Goal: Task Accomplishment & Management: Manage account settings

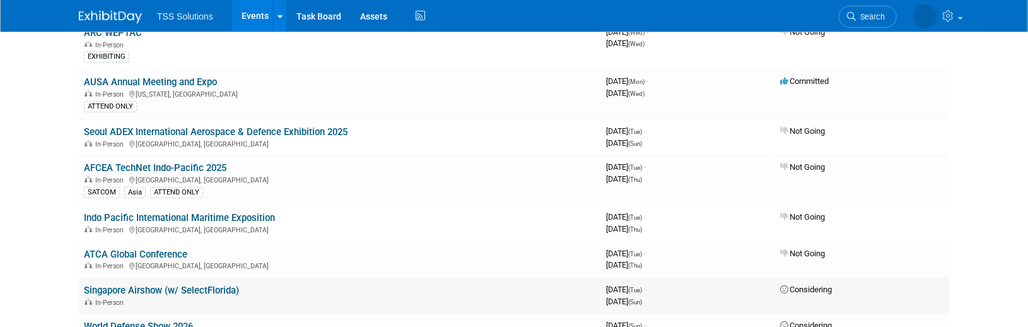
scroll to position [336, 0]
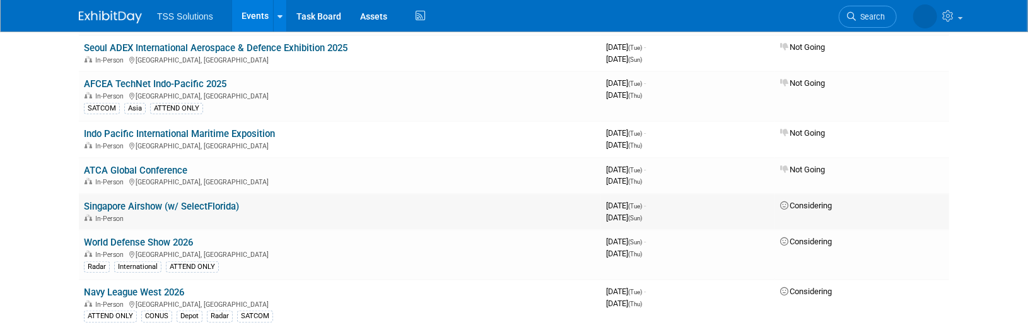
click at [149, 201] on link "Singapore Airshow (w/ SelectFlorida)" at bounding box center [161, 206] width 155 height 11
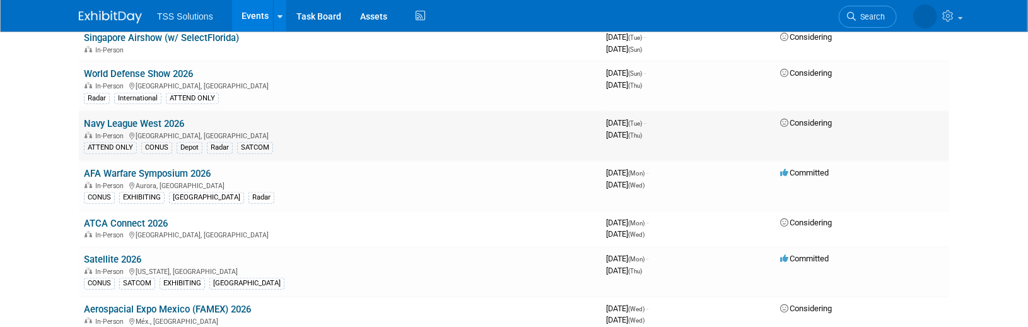
click at [434, 120] on td "Navy League West 2026 In-Person San Diego, CA ATTEND ONLY CONUS Depot Radar SAT…" at bounding box center [340, 136] width 522 height 50
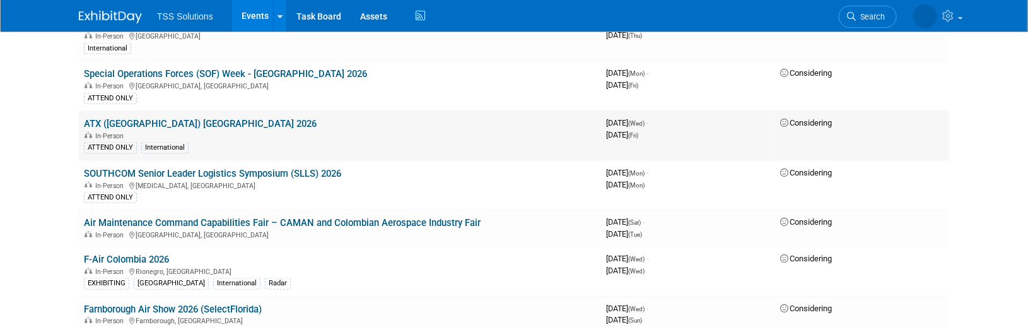
scroll to position [1009, 0]
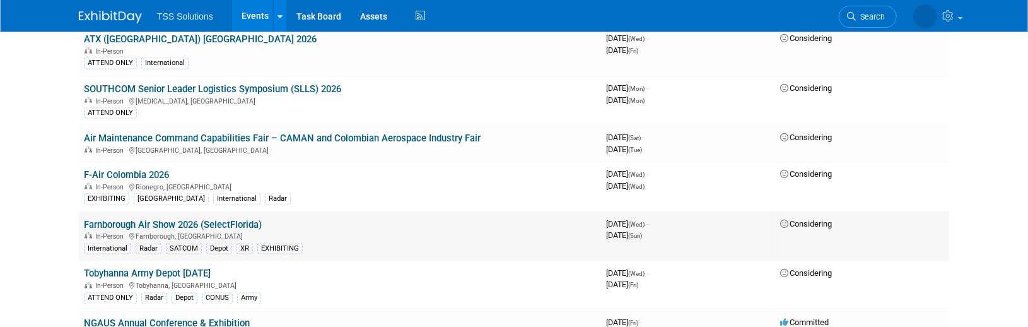
click at [324, 230] on div "In-Person Farnborough, United Kingdom" at bounding box center [340, 235] width 512 height 10
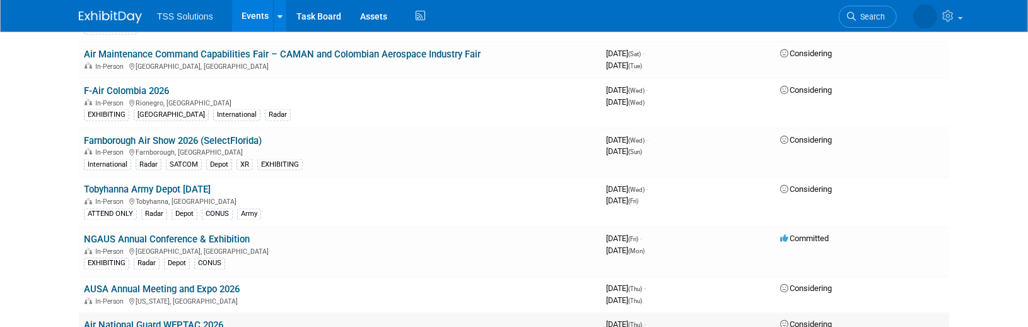
scroll to position [1177, 0]
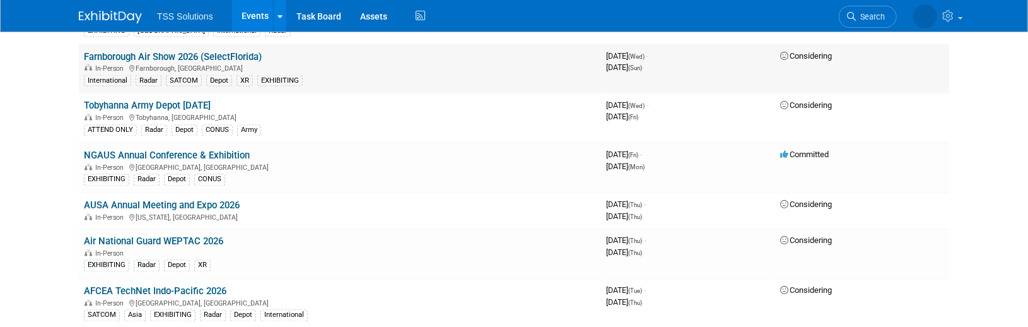
click at [286, 62] on div "In-Person Farnborough, United Kingdom" at bounding box center [340, 67] width 512 height 10
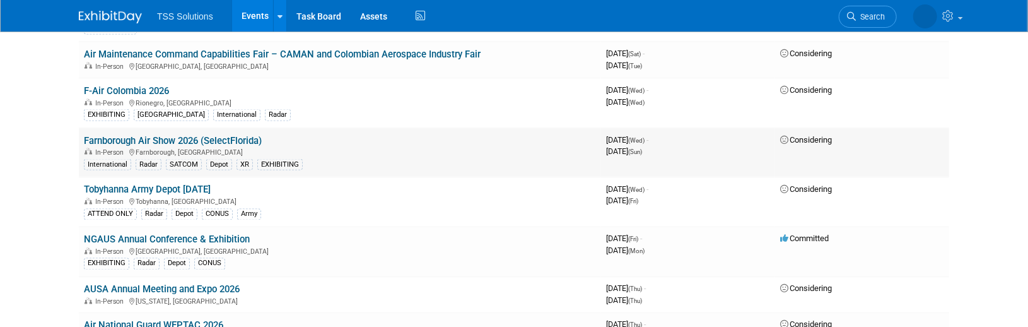
click at [168, 135] on link "Farnborough Air Show 2026 (SelectFlorida)" at bounding box center [173, 140] width 178 height 11
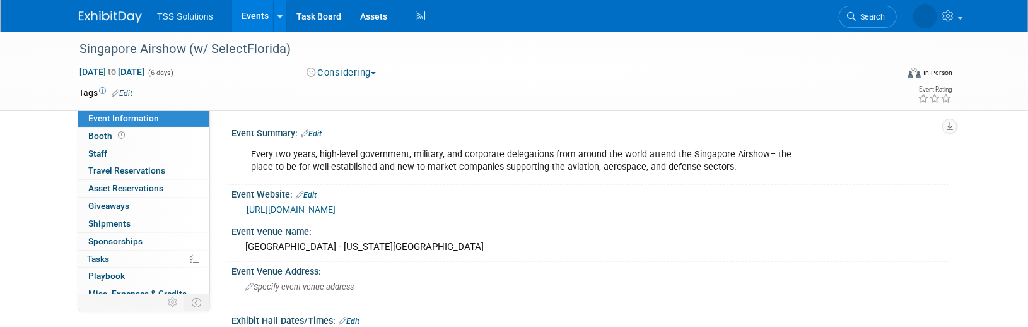
click at [414, 132] on div "Event Summary: Edit" at bounding box center [590, 132] width 718 height 16
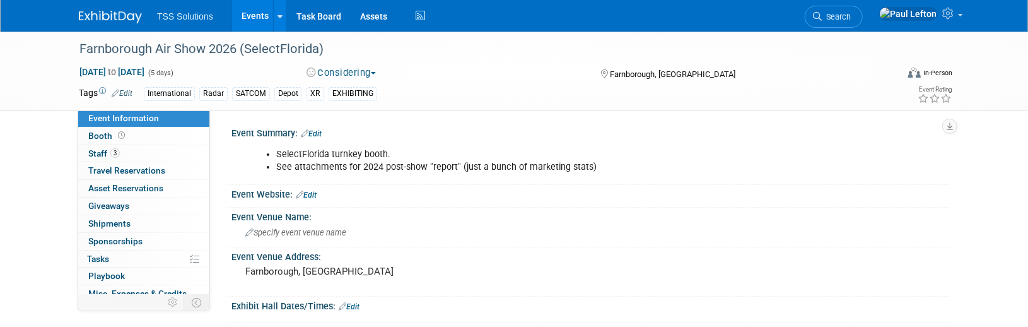
click at [318, 131] on link "Edit" at bounding box center [311, 133] width 21 height 9
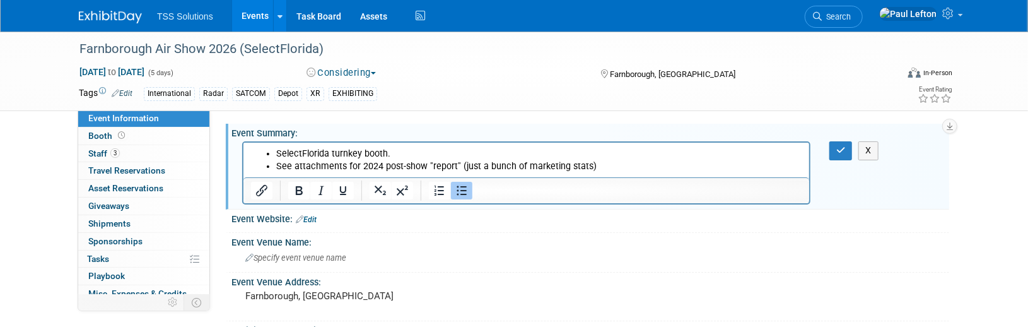
click at [394, 149] on li "SelectFlorida turnkey booth." at bounding box center [539, 154] width 526 height 13
click at [383, 158] on li "SelectFlorida turnkey booth." at bounding box center [539, 154] width 526 height 13
click at [365, 151] on li "SelectFlorida turnkey booth or 5-% booth ." at bounding box center [539, 154] width 526 height 13
drag, startPoint x: 404, startPoint y: 153, endPoint x: 435, endPoint y: 149, distance: 31.8
click at [435, 149] on li "SelectFlorida turnkey booth or 5-% booth ." at bounding box center [539, 154] width 526 height 13
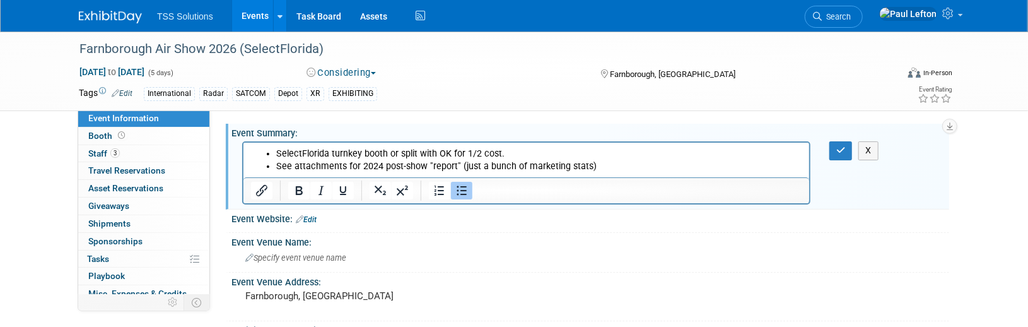
click at [612, 166] on li "See attachments for 2024 post-show "report" (just a bunch of marketing stats)" at bounding box center [539, 166] width 526 height 13
click at [835, 151] on button "button" at bounding box center [840, 150] width 23 height 18
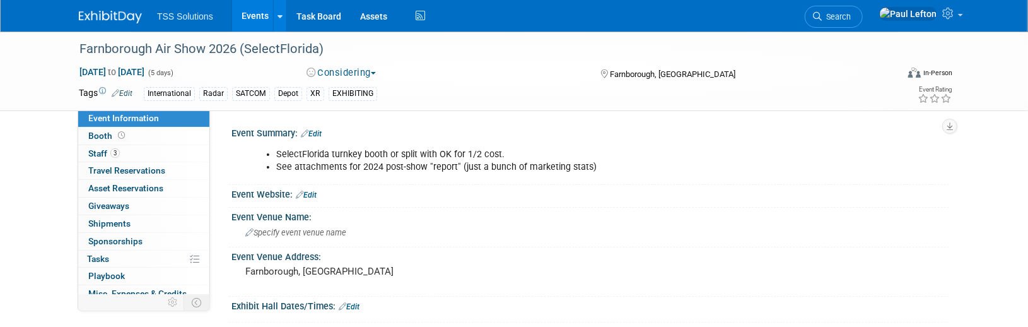
click at [260, 18] on link "Events" at bounding box center [255, 16] width 46 height 32
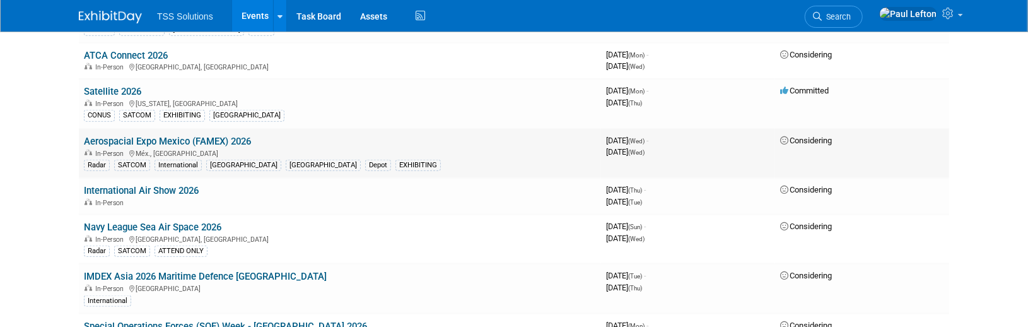
scroll to position [757, 0]
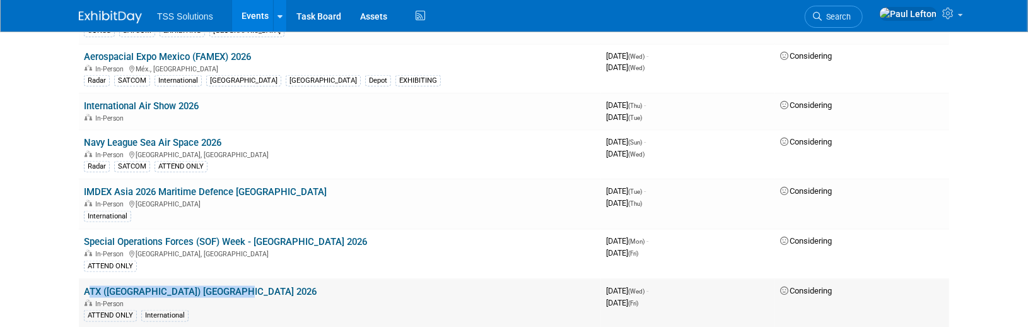
drag, startPoint x: 233, startPoint y: 278, endPoint x: 79, endPoint y: 278, distance: 153.9
click at [79, 279] on td "ATX (Asia Tech X) Singapore 2026 In-Person ATTEND ONLY International" at bounding box center [340, 304] width 522 height 50
copy link "ATX ([GEOGRAPHIC_DATA]) [GEOGRAPHIC_DATA] 2026"
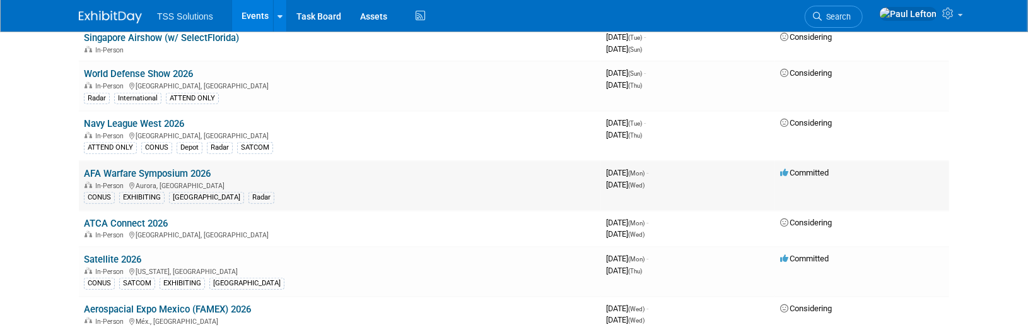
scroll to position [420, 0]
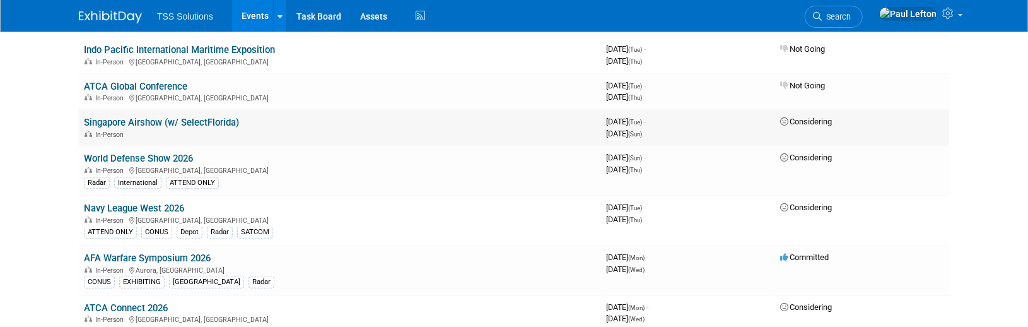
drag, startPoint x: 243, startPoint y: 114, endPoint x: 81, endPoint y: 111, distance: 161.5
click at [81, 111] on td "Singapore Airshow (w/ SelectFlorida) In-Person" at bounding box center [340, 128] width 522 height 36
copy link "Singapore Airshow (w/ SelectFlorida)"
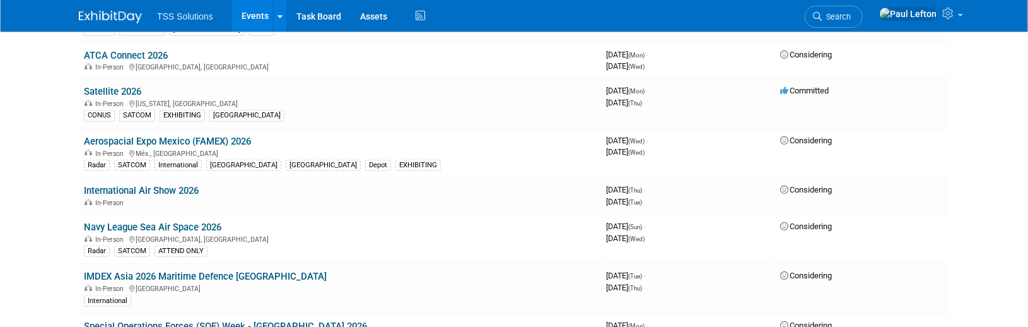
scroll to position [757, 0]
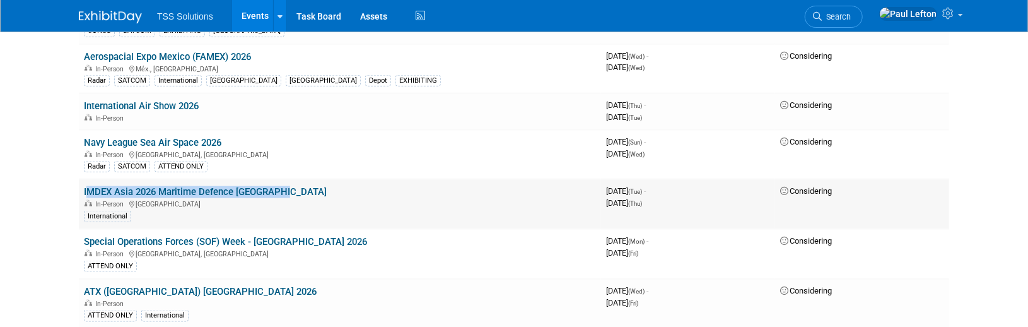
drag, startPoint x: 289, startPoint y: 179, endPoint x: 78, endPoint y: 177, distance: 210.6
click at [79, 179] on td "IMDEX Asia 2026 Maritime Defence Singapore In-Person Singapore International" at bounding box center [340, 204] width 522 height 50
drag, startPoint x: 100, startPoint y: 177, endPoint x: 18, endPoint y: 179, distance: 82.0
drag, startPoint x: 288, startPoint y: 176, endPoint x: 78, endPoint y: 175, distance: 210.6
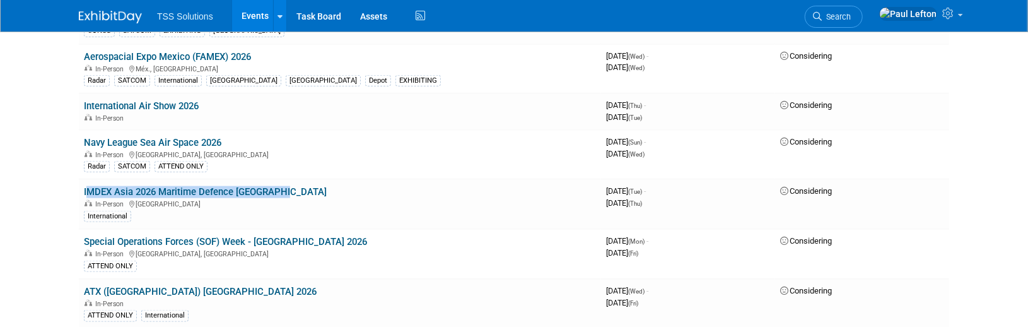
click at [79, 179] on td "IMDEX Asia 2026 Maritime Defence Singapore In-Person Singapore International" at bounding box center [340, 204] width 522 height 50
copy link "IMDEX Asia 2026 Maritime Defence [GEOGRAPHIC_DATA]"
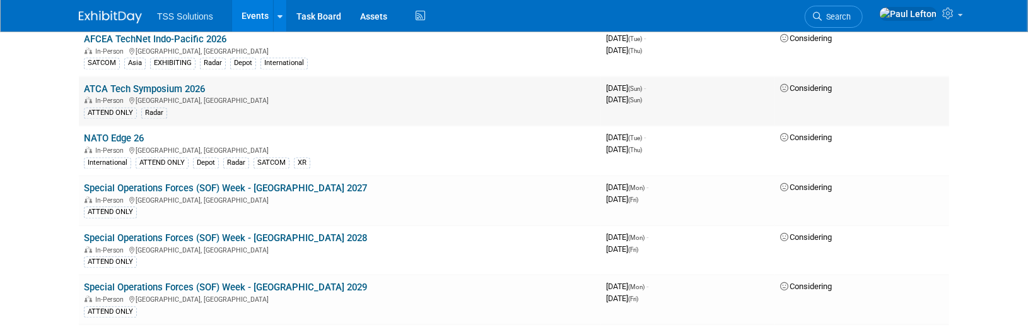
scroll to position [1513, 0]
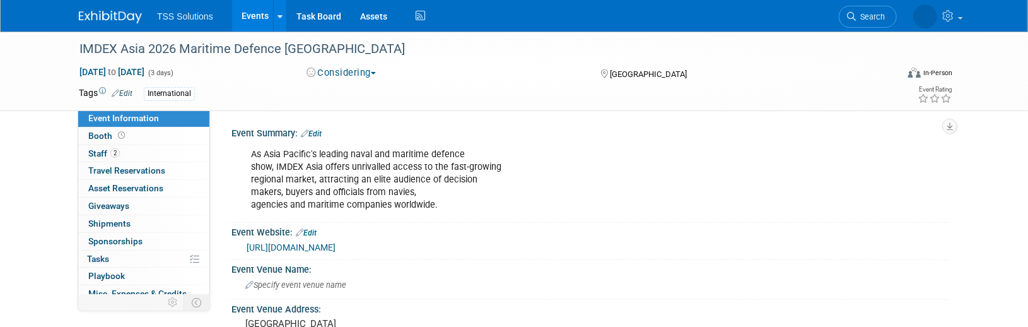
drag, startPoint x: 426, startPoint y: 145, endPoint x: 493, endPoint y: 131, distance: 68.9
click at [426, 144] on div "As Asia Pacific's leading naval and maritime defence show, IMDEX Asia offers un…" at bounding box center [526, 180] width 568 height 76
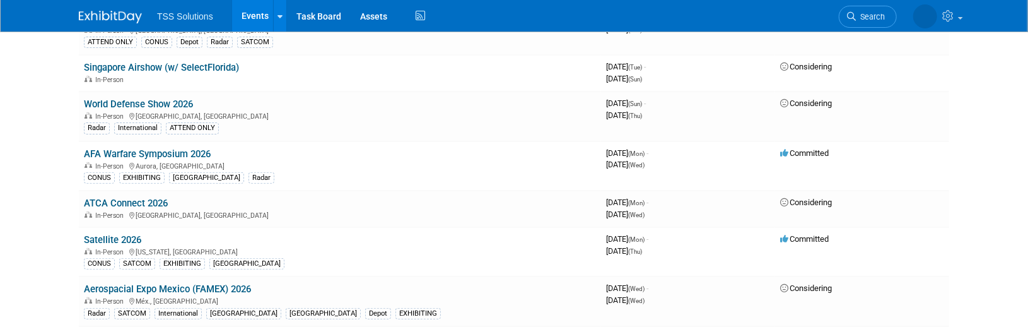
scroll to position [84, 0]
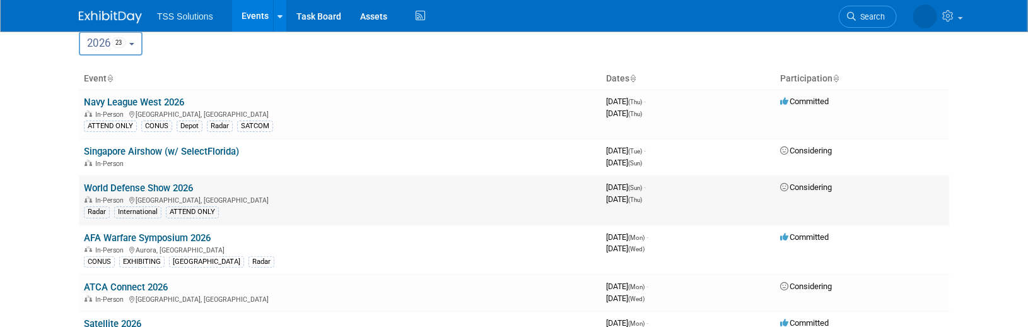
click at [310, 190] on td "World Defense Show 2026 In-Person [GEOGRAPHIC_DATA], [GEOGRAPHIC_DATA] Radar In…" at bounding box center [340, 200] width 522 height 50
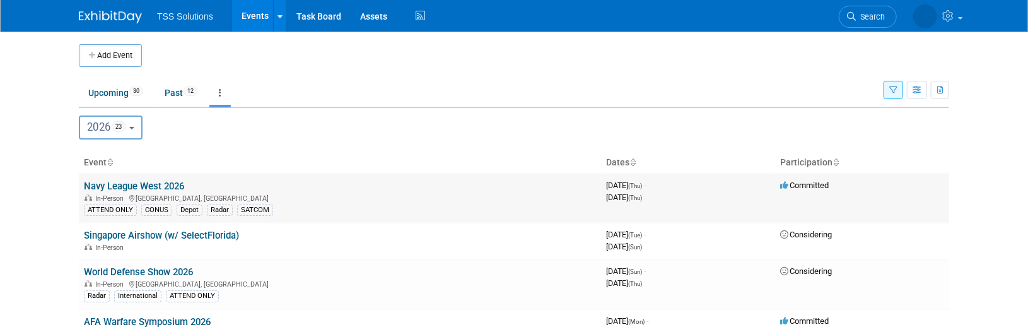
click at [153, 184] on link "Navy League West 2026" at bounding box center [134, 185] width 100 height 11
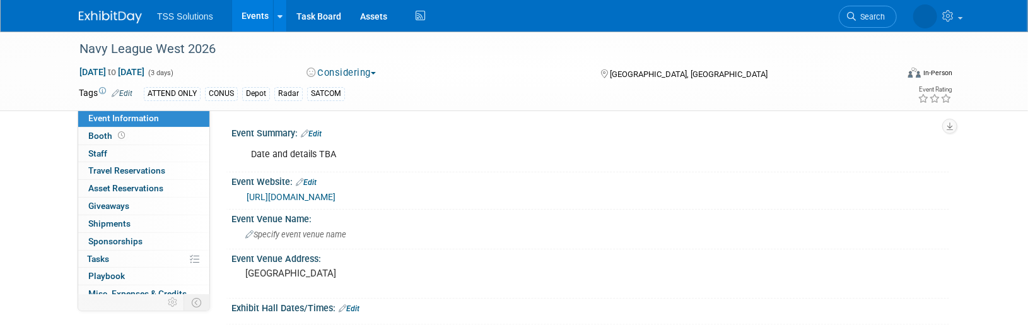
click at [310, 192] on link "[URL][DOMAIN_NAME]" at bounding box center [291, 197] width 89 height 10
click at [316, 131] on link "Edit" at bounding box center [311, 133] width 21 height 9
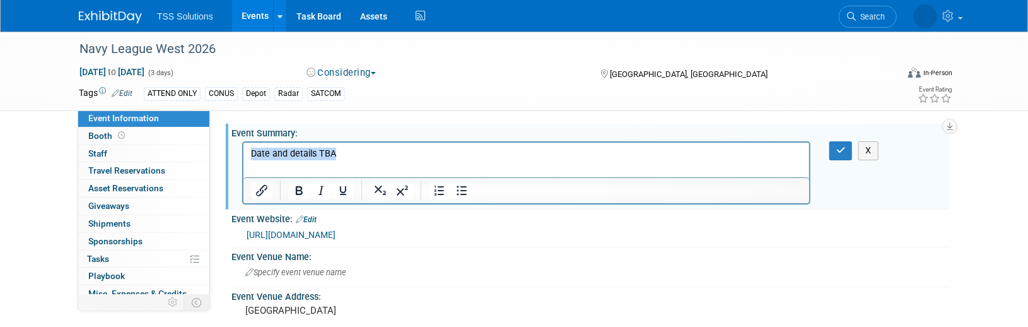
drag, startPoint x: 370, startPoint y: 153, endPoint x: 223, endPoint y: 151, distance: 146.9
click at [243, 151] on html "Date and details TBA" at bounding box center [526, 152] width 566 height 18
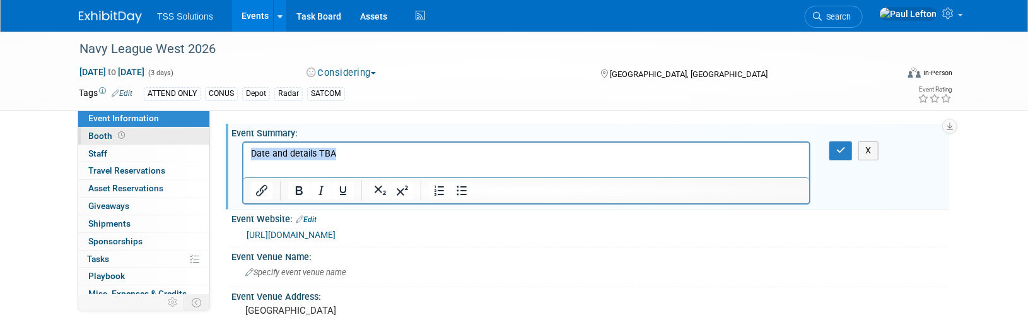
paste body "Rich Text Area. Press ALT-0 for help."
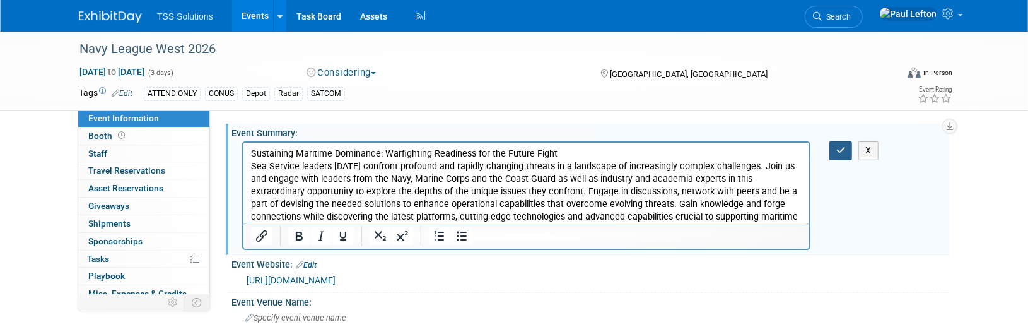
click at [835, 150] on button "button" at bounding box center [840, 150] width 23 height 18
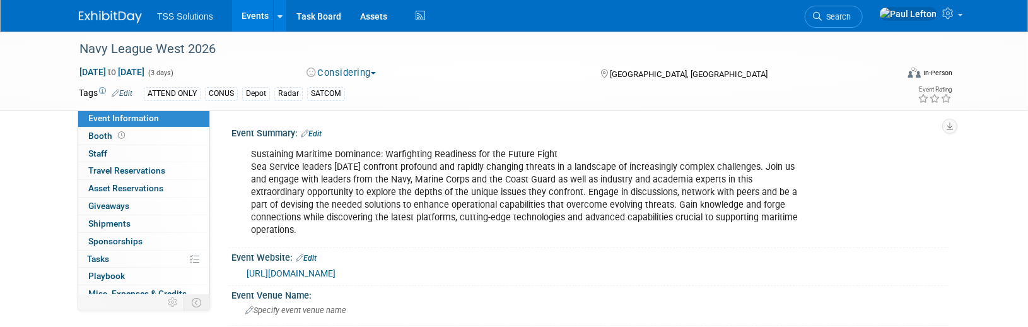
scroll to position [84, 0]
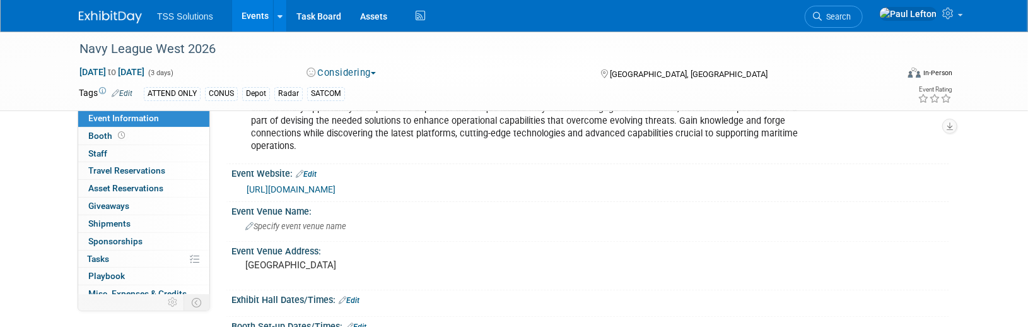
click at [317, 170] on link "Edit" at bounding box center [306, 174] width 21 height 9
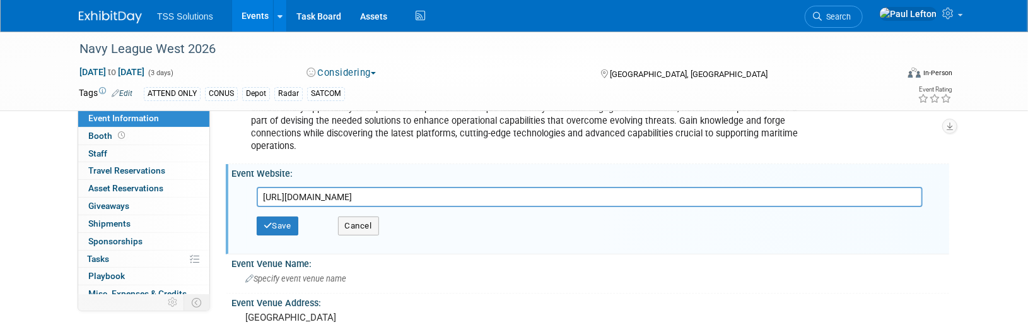
drag, startPoint x: 522, startPoint y: 185, endPoint x: 219, endPoint y: 153, distance: 304.9
click at [219, 154] on div "Event Summary: Edit Sustaining Maritime Dominance: Warfighting Readiness for th…" at bounding box center [579, 155] width 739 height 259
click at [276, 216] on button "Save" at bounding box center [278, 225] width 42 height 19
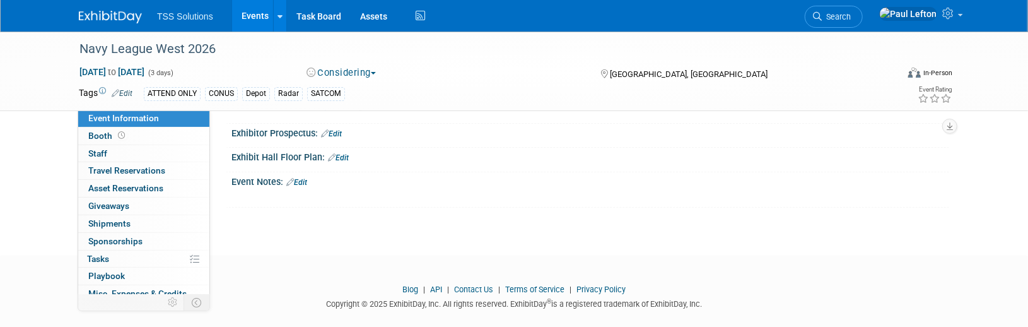
scroll to position [0, 0]
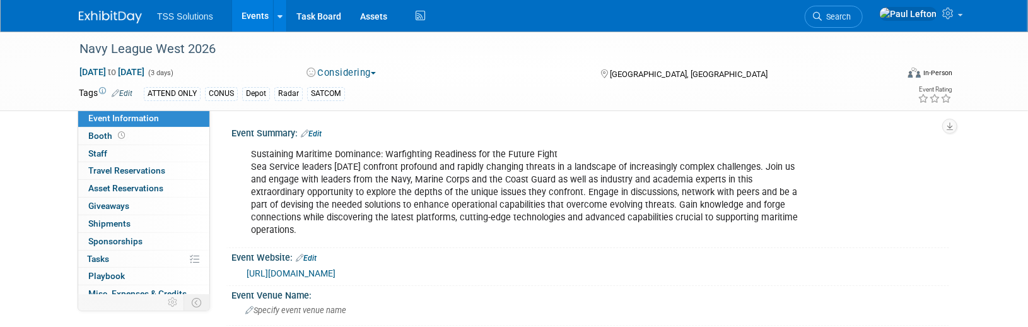
click at [250, 14] on link "Events" at bounding box center [255, 16] width 46 height 32
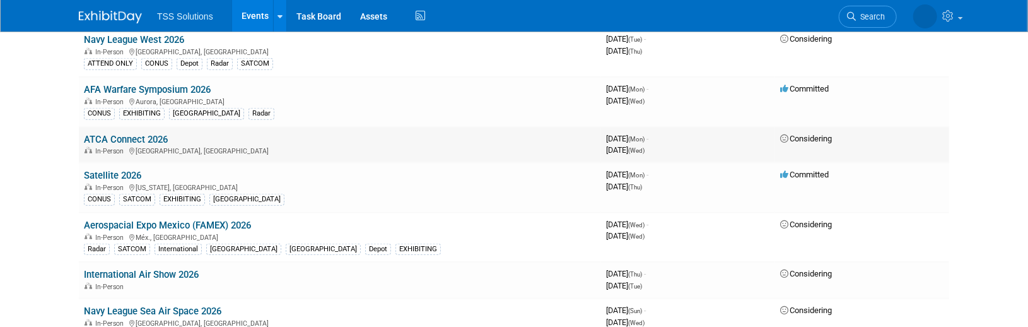
scroll to position [504, 0]
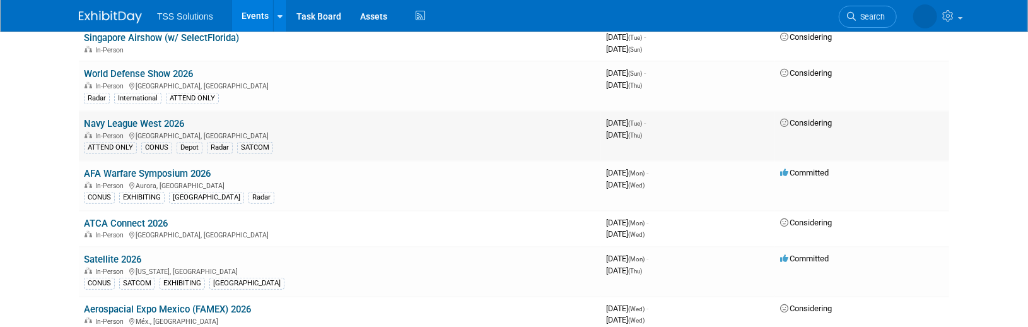
click at [145, 118] on link "Navy League West 2026" at bounding box center [134, 123] width 100 height 11
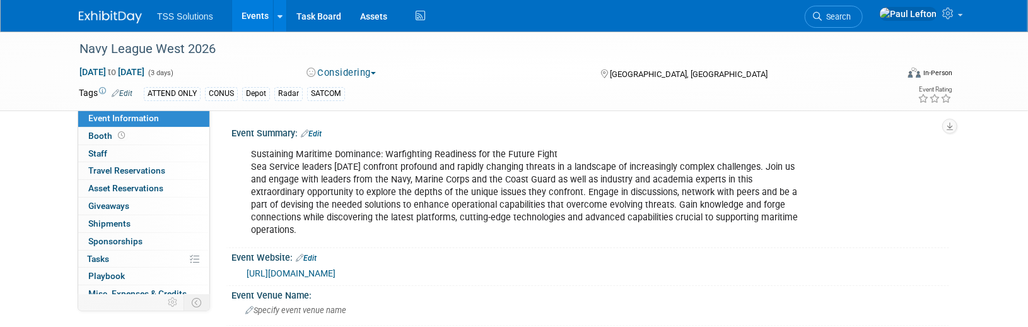
click at [241, 158] on div "Sustaining Maritime Dominance: Warfighting Readiness for the Future Fight Sea S…" at bounding box center [590, 192] width 718 height 106
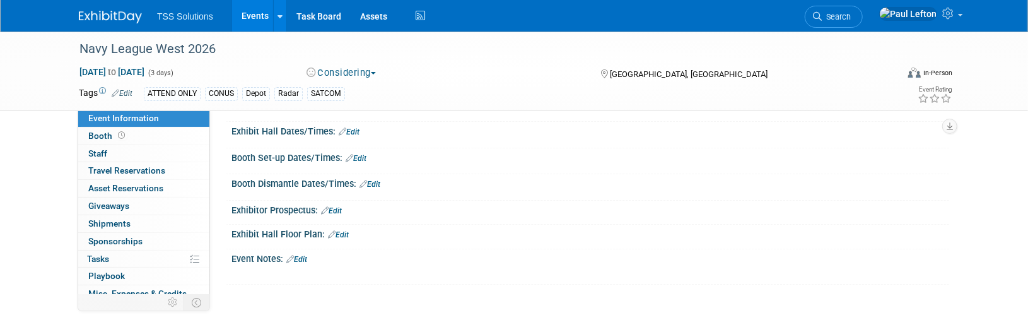
scroll to position [168, 0]
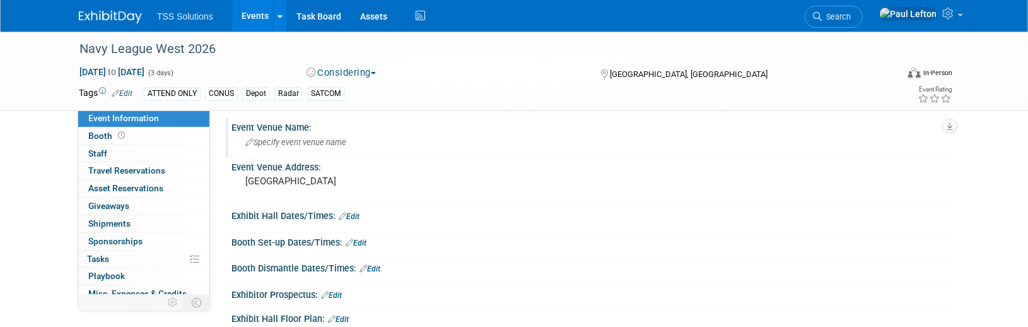
click at [252, 139] on icon at bounding box center [249, 143] width 8 height 8
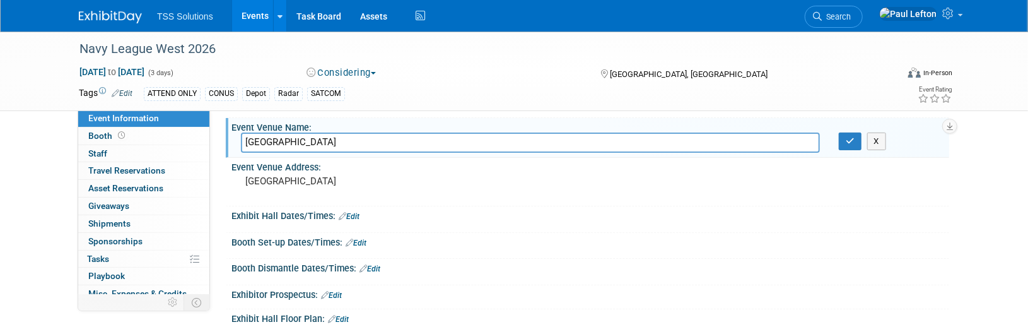
type input "[GEOGRAPHIC_DATA]"
click at [516, 175] on pre "San Diego" at bounding box center [380, 180] width 271 height 11
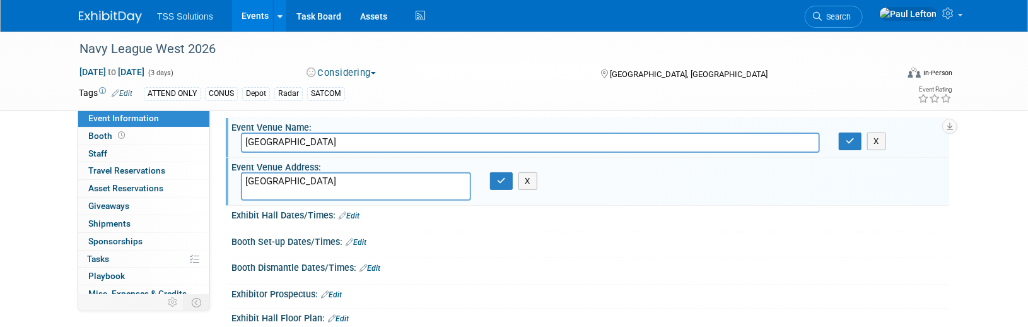
click at [582, 132] on input "San Diego Convention Center" at bounding box center [530, 142] width 579 height 20
click at [849, 132] on button "button" at bounding box center [850, 141] width 23 height 18
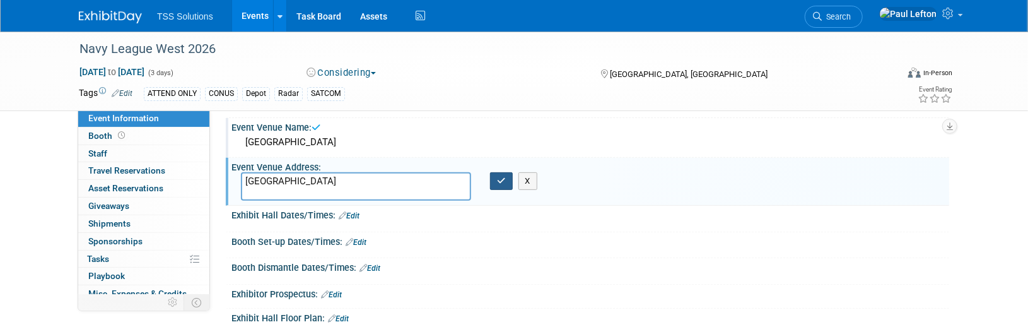
click at [501, 172] on button "button" at bounding box center [501, 181] width 23 height 18
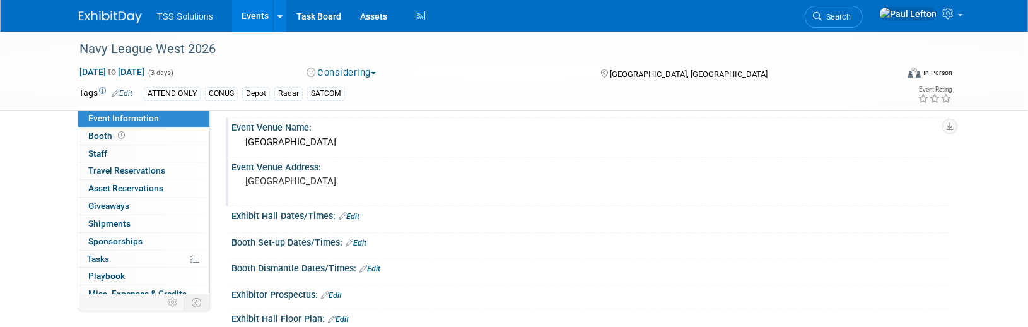
click at [1005, 119] on div "Navy League West 2026 Feb 10, 2026 to Feb 12, 2026 (3 days) Feb 10, 2026 to Feb…" at bounding box center [514, 129] width 1028 height 530
